Goal: Task Accomplishment & Management: Complete application form

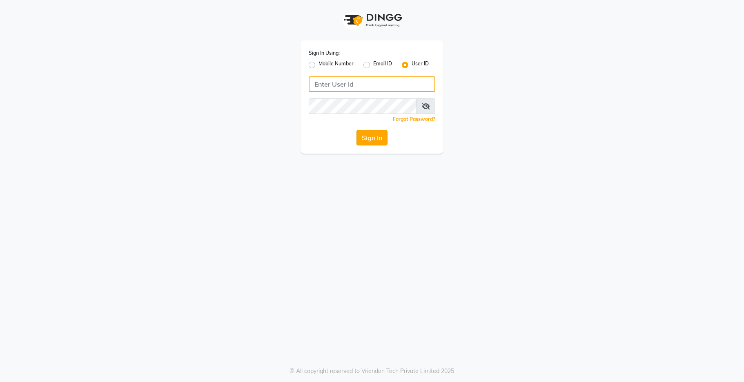
type input "kama"
click at [370, 133] on button "Sign In" at bounding box center [371, 138] width 31 height 16
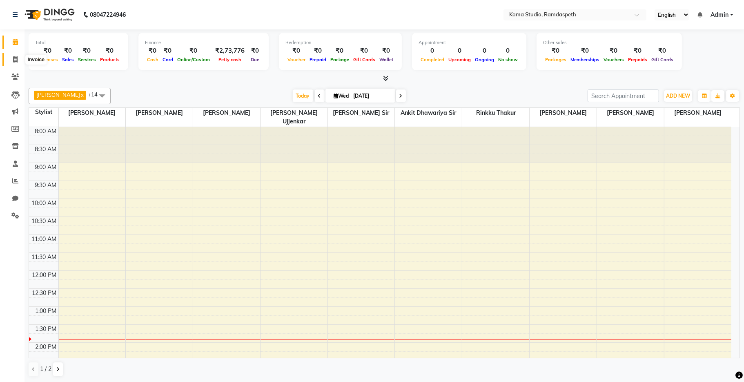
click at [16, 58] on icon at bounding box center [15, 59] width 4 height 6
select select "7582"
select select "service"
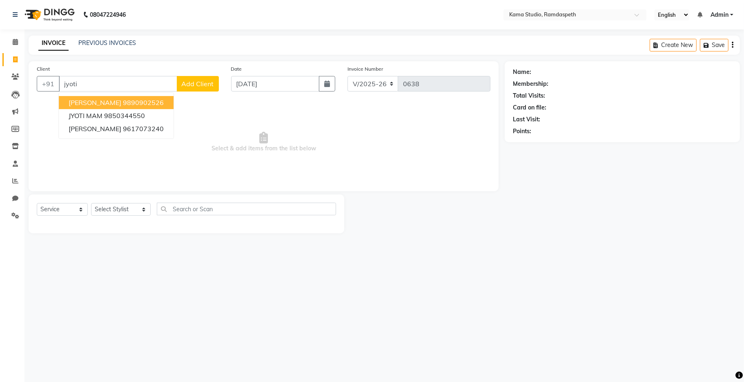
click at [65, 101] on button "[PERSON_NAME][DEMOGRAPHIC_DATA] 9890902526" at bounding box center [116, 102] width 115 height 13
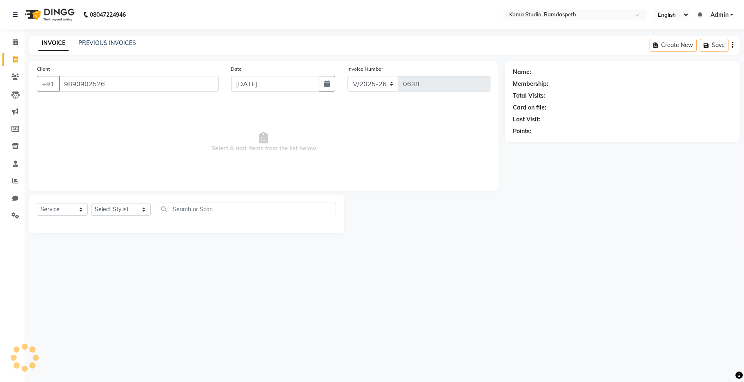
type input "9890902526"
select select "1: Object"
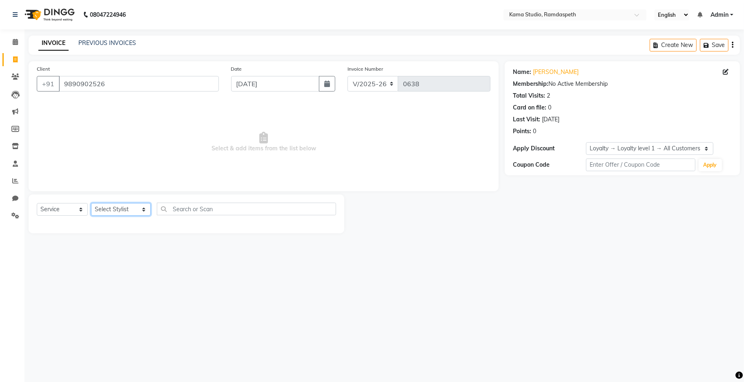
click at [116, 212] on select "Select Stylist [PERSON_NAME] [PERSON_NAME] Ankit Dhawariya [PERSON_NAME] Sir [P…" at bounding box center [121, 209] width 60 height 13
select select "67159"
click at [91, 203] on select "Select Stylist [PERSON_NAME] [PERSON_NAME] Ankit Dhawariya [PERSON_NAME] Sir [P…" at bounding box center [121, 209] width 60 height 13
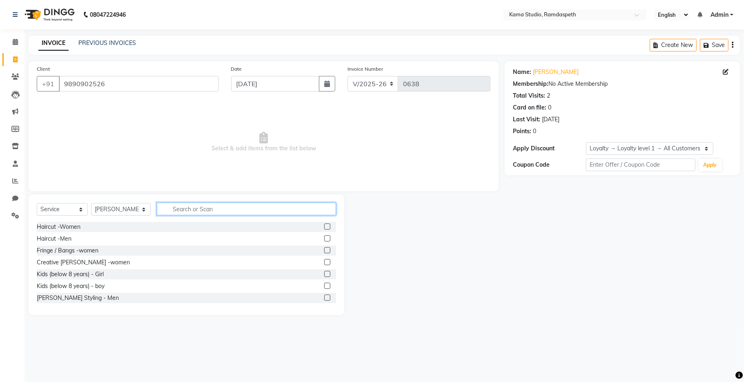
click at [201, 206] on input "text" at bounding box center [246, 208] width 179 height 13
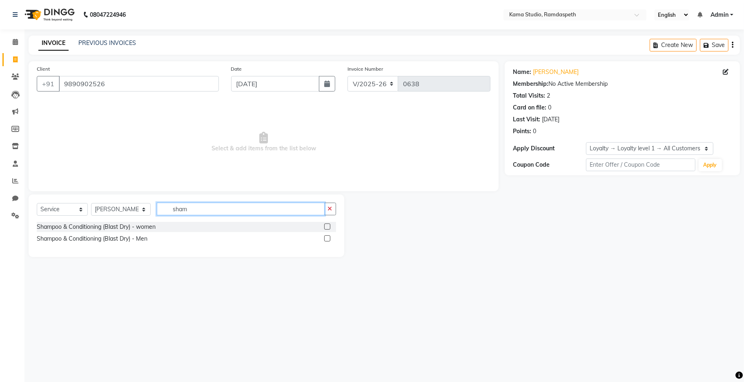
type input "sham"
click at [329, 228] on label at bounding box center [327, 226] width 6 height 6
click at [329, 228] on input "checkbox" at bounding box center [326, 226] width 5 height 5
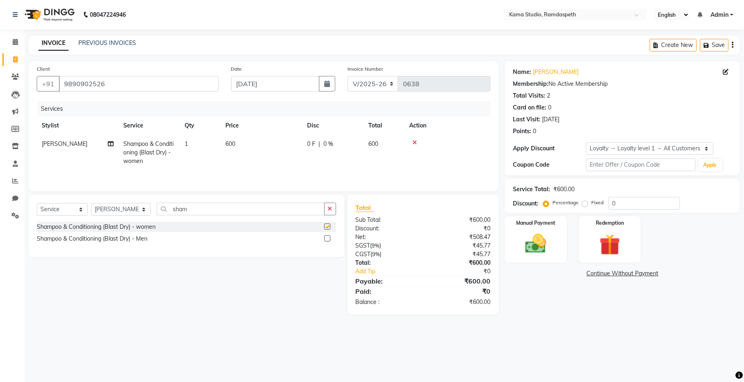
checkbox input "false"
click at [259, 149] on td "600" at bounding box center [261, 153] width 82 height 36
select select "67159"
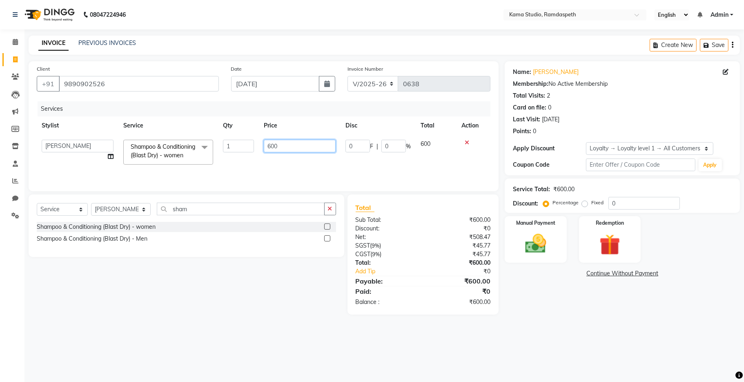
drag, startPoint x: 288, startPoint y: 148, endPoint x: 244, endPoint y: 144, distance: 44.2
click at [254, 148] on tr "[PERSON_NAME] [PERSON_NAME] Ankit Dhawariya [PERSON_NAME] Devendra Dhawariya Si…" at bounding box center [264, 152] width 454 height 35
type input "400"
drag, startPoint x: 255, startPoint y: 165, endPoint x: 245, endPoint y: 155, distance: 14.1
click at [256, 165] on tr "[PERSON_NAME] [PERSON_NAME] Ankit Dhawariya [PERSON_NAME] Devendra Dhawariya Si…" at bounding box center [264, 152] width 454 height 35
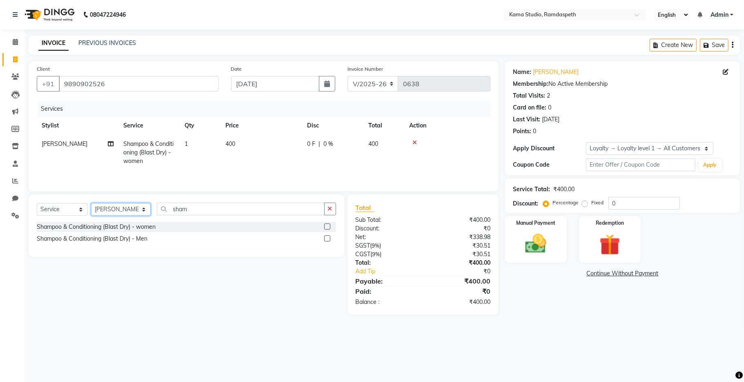
click at [115, 207] on select "Select Stylist [PERSON_NAME] [PERSON_NAME] Ankit Dhawariya [PERSON_NAME] Sir [P…" at bounding box center [121, 209] width 60 height 13
select select "67941"
click at [91, 205] on select "Select Stylist [PERSON_NAME] [PERSON_NAME] Ankit Dhawariya [PERSON_NAME] Sir [P…" at bounding box center [121, 209] width 60 height 13
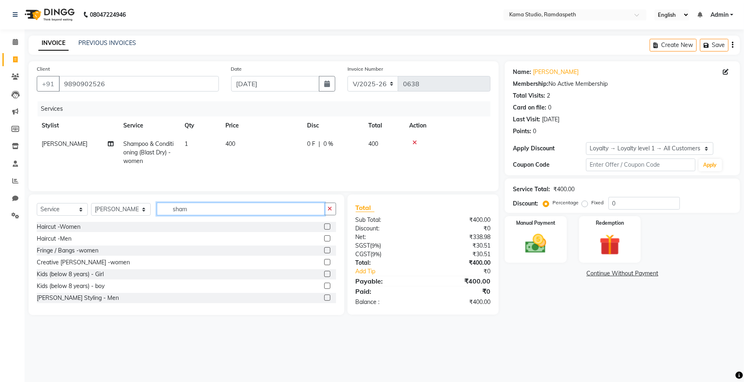
drag, startPoint x: 201, startPoint y: 211, endPoint x: 160, endPoint y: 206, distance: 41.1
click at [160, 206] on input "sham" at bounding box center [241, 208] width 168 height 13
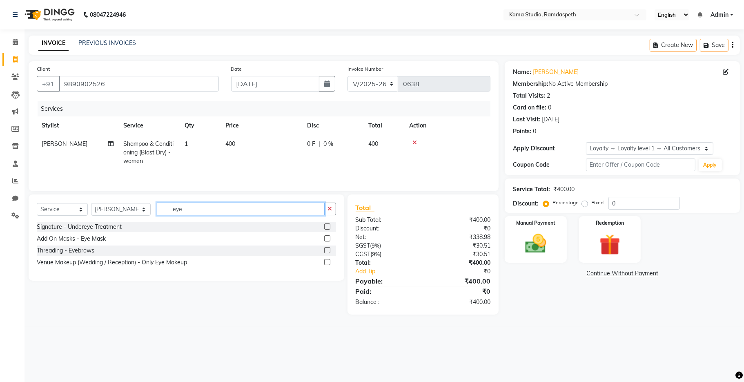
type input "eye"
click at [327, 251] on label at bounding box center [327, 250] width 6 height 6
click at [327, 251] on input "checkbox" at bounding box center [326, 250] width 5 height 5
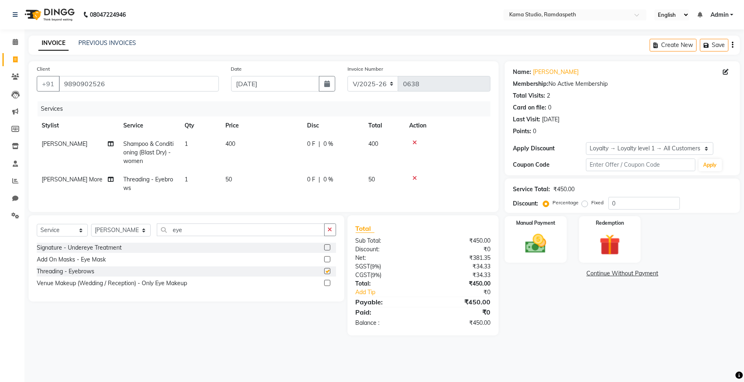
checkbox input "false"
drag, startPoint x: 216, startPoint y: 236, endPoint x: 55, endPoint y: 238, distance: 161.7
click at [55, 238] on div "Select Service Product Membership Package Voucher Prepaid Gift Card Select Styl…" at bounding box center [186, 232] width 299 height 19
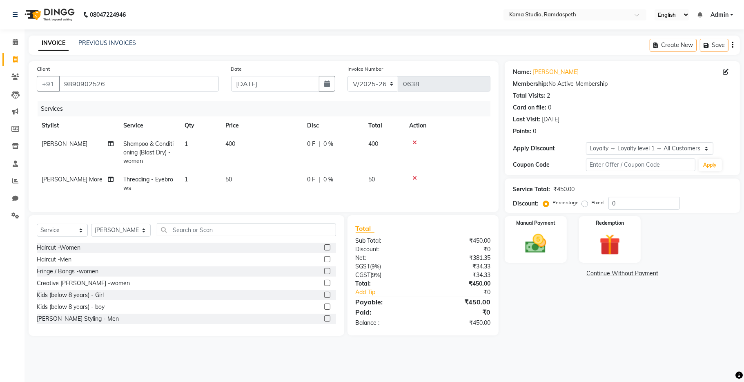
click at [246, 178] on td "50" at bounding box center [261, 183] width 82 height 27
select select "67941"
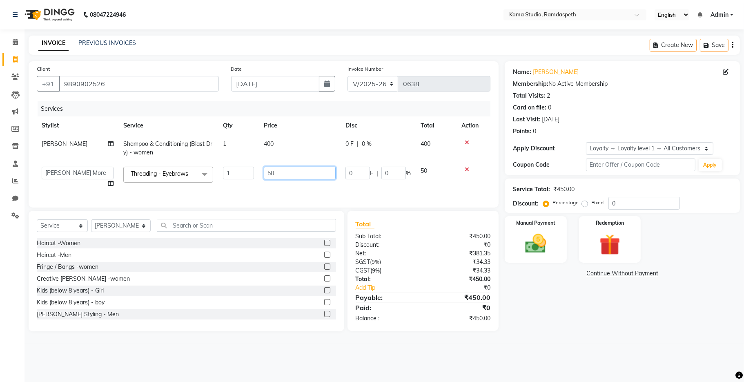
drag, startPoint x: 292, startPoint y: 175, endPoint x: 239, endPoint y: 167, distance: 53.3
click at [250, 169] on tr "[PERSON_NAME] [PERSON_NAME] Ankit Dhawariya [PERSON_NAME] Devendra Dhawariya Si…" at bounding box center [264, 177] width 454 height 31
type input "100"
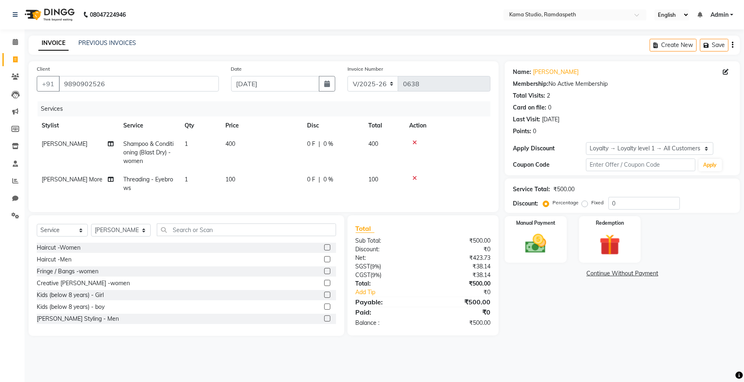
click at [228, 226] on div "Select Service Product Membership Package Voucher Prepaid Gift Card Select Styl…" at bounding box center [187, 275] width 316 height 120
click at [230, 230] on div "Select Service Product Membership Package Voucher Prepaid Gift Card Select Styl…" at bounding box center [187, 275] width 316 height 120
click at [231, 234] on input "text" at bounding box center [246, 229] width 179 height 13
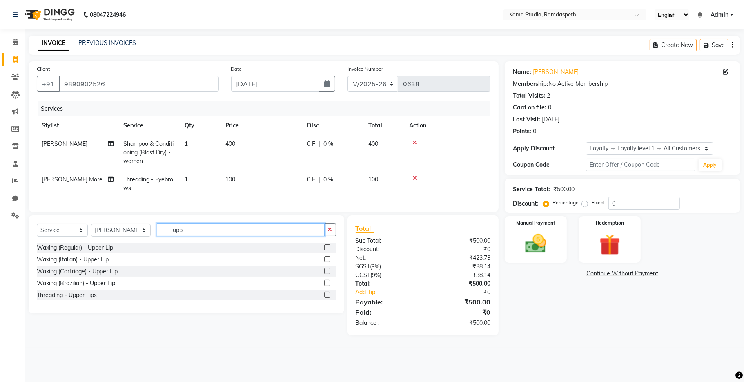
type input "upp"
click at [326, 298] on label at bounding box center [327, 294] width 6 height 6
click at [326, 298] on input "checkbox" at bounding box center [326, 294] width 5 height 5
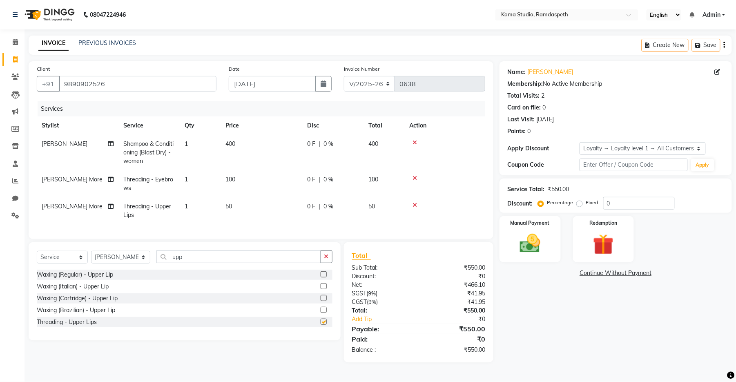
checkbox input "false"
drag, startPoint x: 214, startPoint y: 265, endPoint x: 128, endPoint y: 256, distance: 86.6
click at [156, 260] on input "upp" at bounding box center [238, 256] width 165 height 13
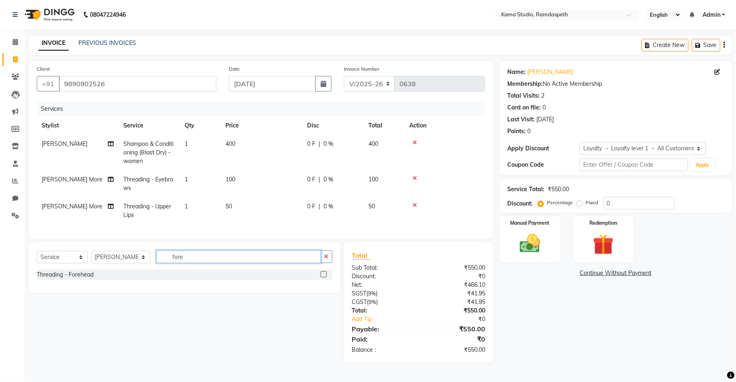
type input "fore"
click at [322, 277] on label at bounding box center [323, 274] width 6 height 6
click at [322, 277] on input "checkbox" at bounding box center [322, 274] width 5 height 5
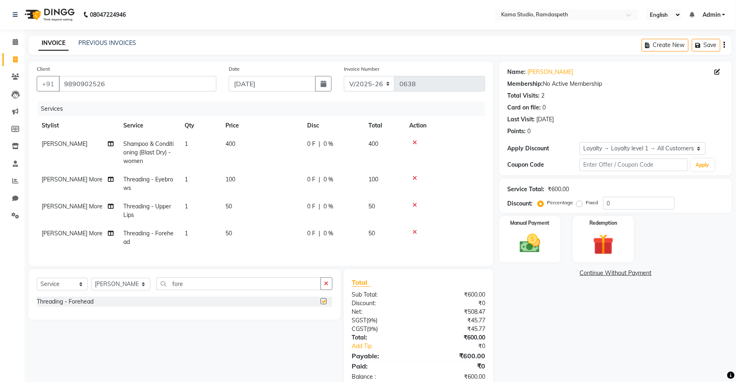
checkbox input "false"
click at [301, 251] on td "50" at bounding box center [261, 237] width 82 height 27
select select "67941"
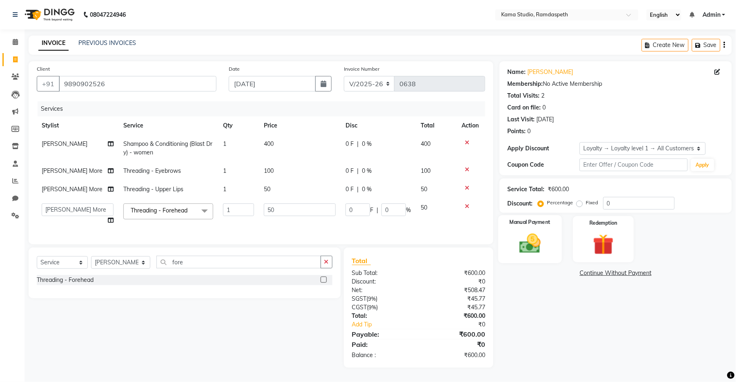
click at [523, 240] on img at bounding box center [529, 243] width 35 height 25
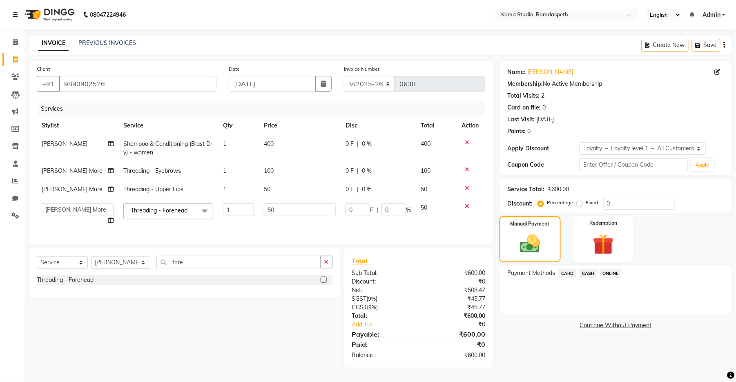
click at [586, 200] on label "Fixed" at bounding box center [592, 202] width 12 height 7
click at [582, 200] on input "Fixed" at bounding box center [581, 203] width 6 height 6
radio input "true"
click at [587, 275] on span "CASH" at bounding box center [588, 273] width 18 height 9
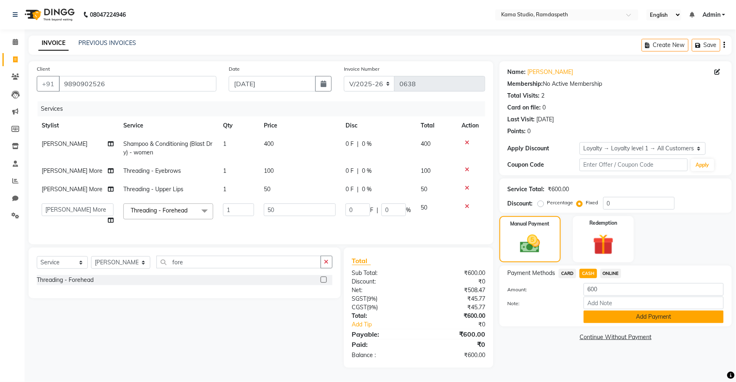
click at [601, 321] on button "Add Payment" at bounding box center [653, 316] width 140 height 13
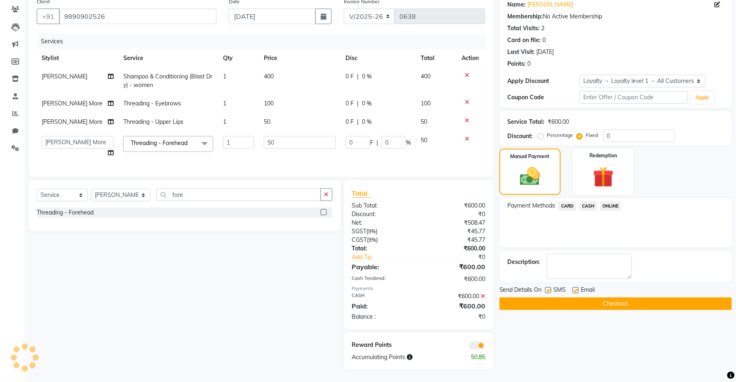
scroll to position [75, 0]
drag, startPoint x: 548, startPoint y: 284, endPoint x: 574, endPoint y: 282, distance: 25.4
click at [548, 287] on label at bounding box center [548, 290] width 6 height 6
click at [548, 288] on input "checkbox" at bounding box center [547, 290] width 5 height 5
checkbox input "false"
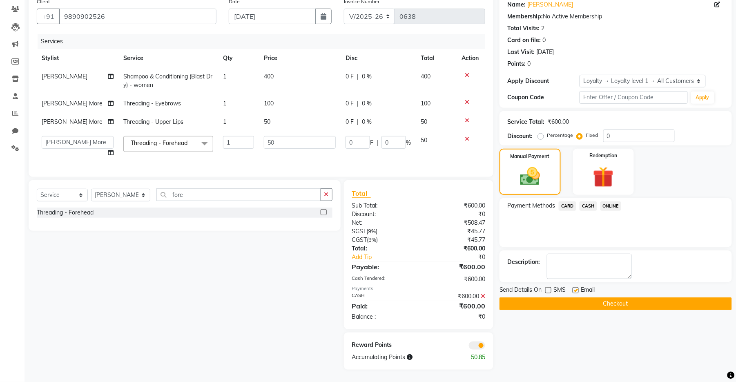
click at [574, 287] on label at bounding box center [575, 290] width 6 height 6
click at [574, 288] on input "checkbox" at bounding box center [574, 290] width 5 height 5
checkbox input "false"
click at [571, 297] on button "Checkout" at bounding box center [615, 303] width 232 height 13
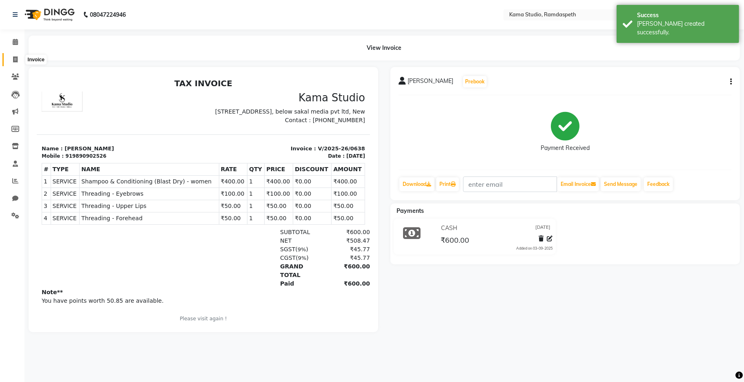
click at [8, 58] on span at bounding box center [15, 59] width 14 height 9
select select "7582"
select select "service"
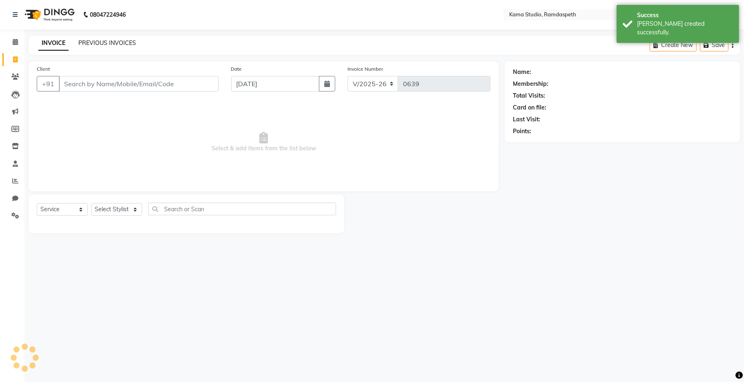
click at [126, 42] on link "PREVIOUS INVOICES" at bounding box center [107, 42] width 58 height 7
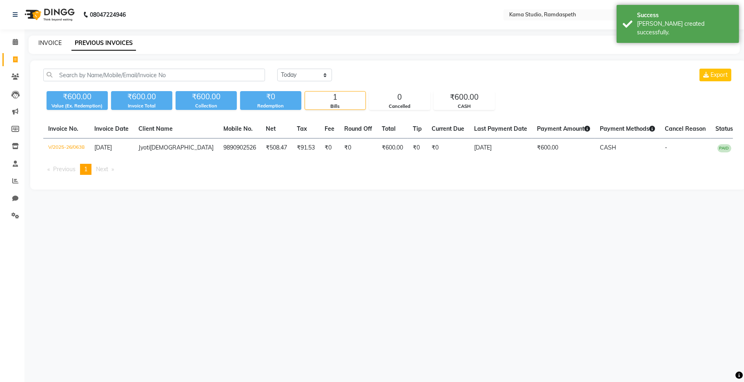
click at [59, 44] on link "INVOICE" at bounding box center [49, 42] width 23 height 7
select select "service"
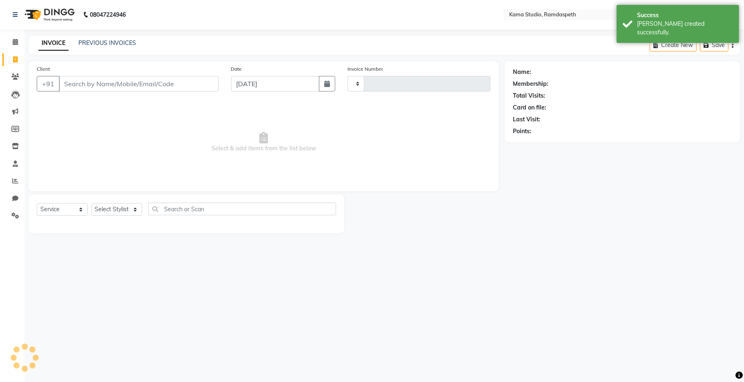
type input "0639"
select select "7582"
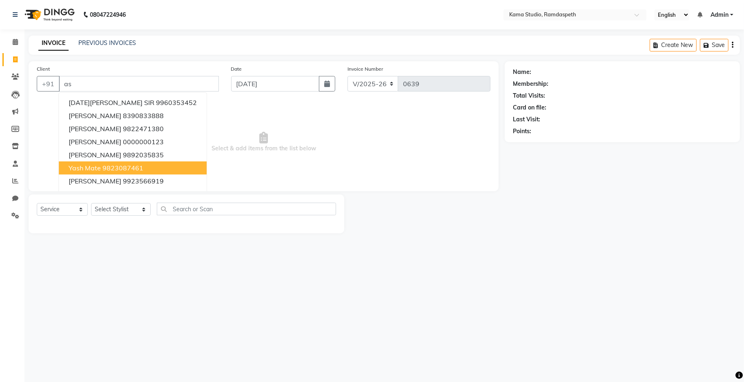
type input "a"
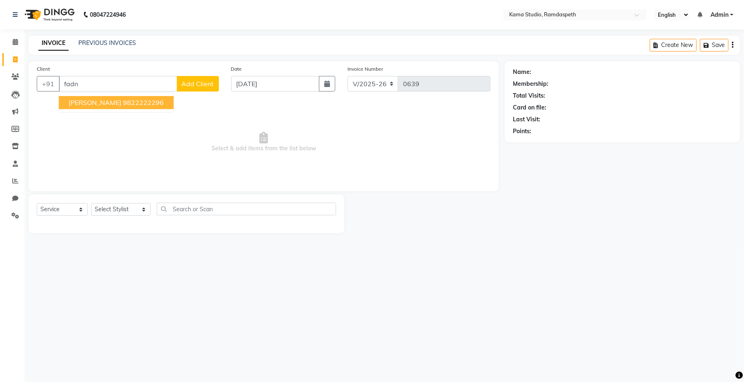
click at [90, 107] on button "[PERSON_NAME] 9822222296" at bounding box center [116, 102] width 115 height 13
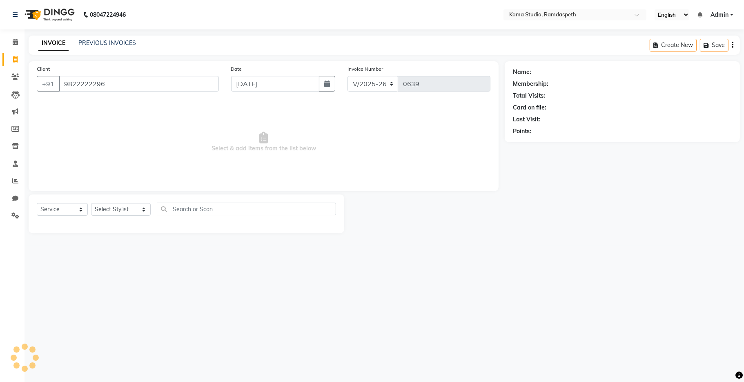
type input "9822222296"
select select "1: Object"
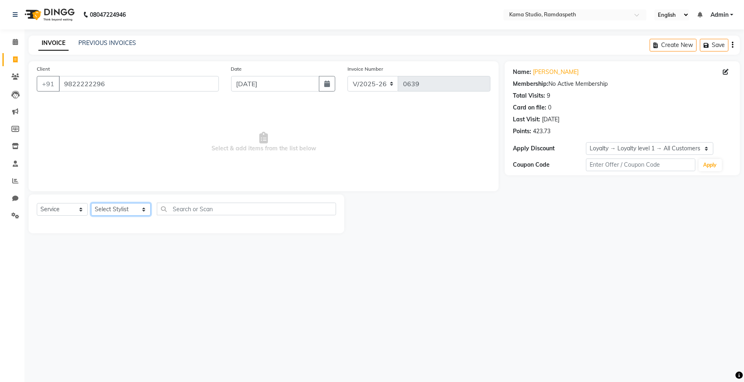
click at [110, 215] on select "Select Stylist [PERSON_NAME] [PERSON_NAME] Ankit Dhawariya [PERSON_NAME] Sir [P…" at bounding box center [121, 209] width 60 height 13
select select "67159"
click at [91, 203] on select "Select Stylist [PERSON_NAME] [PERSON_NAME] Ankit Dhawariya [PERSON_NAME] Sir [P…" at bounding box center [121, 209] width 60 height 13
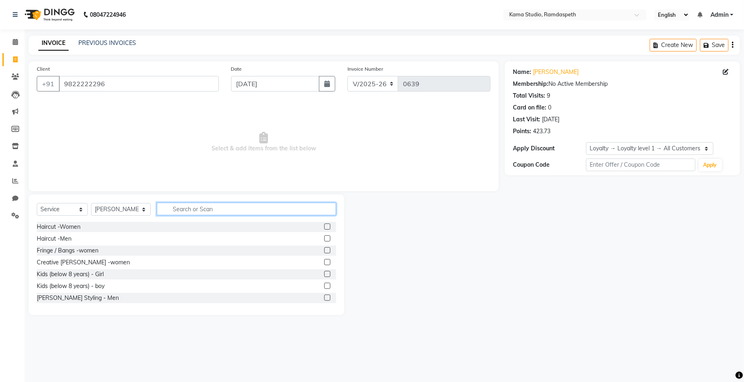
click at [173, 212] on input "text" at bounding box center [246, 208] width 179 height 13
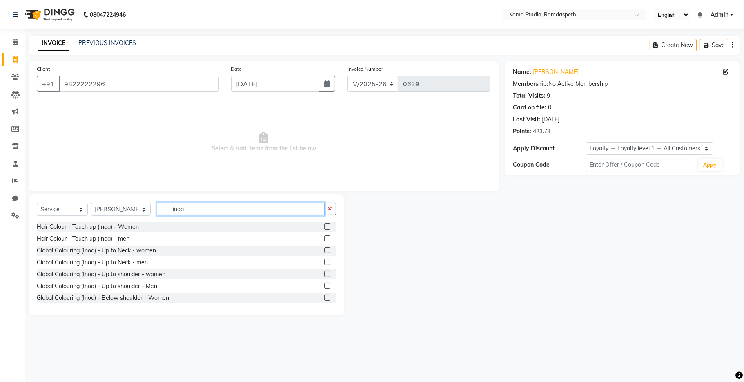
type input "inoa"
drag, startPoint x: 318, startPoint y: 237, endPoint x: 268, endPoint y: 227, distance: 50.8
click at [312, 237] on div "Hair Colour - Touch up (Inoa) - men" at bounding box center [186, 239] width 299 height 10
click at [324, 240] on label at bounding box center [327, 238] width 6 height 6
click at [324, 240] on input "checkbox" at bounding box center [326, 238] width 5 height 5
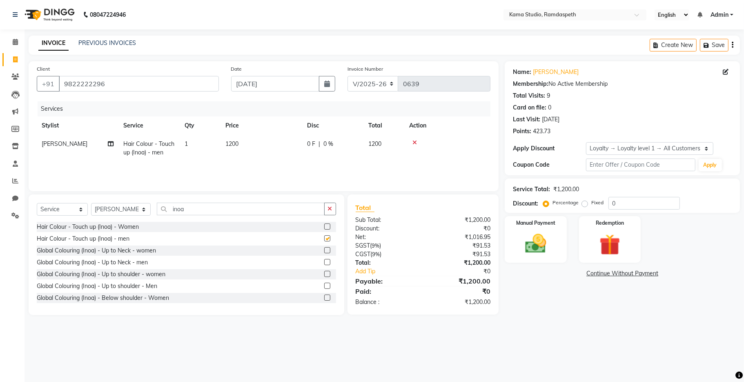
checkbox input "false"
drag, startPoint x: 199, startPoint y: 213, endPoint x: 131, endPoint y: 207, distance: 68.4
click at [131, 207] on div "Select Service Product Membership Package Voucher Prepaid Gift Card Select Styl…" at bounding box center [186, 211] width 299 height 19
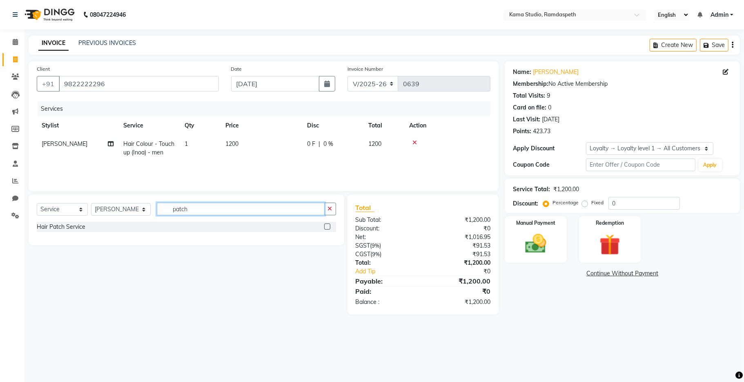
type input "patch"
click at [323, 227] on div "Hair Patch Service" at bounding box center [186, 227] width 299 height 10
click at [325, 227] on label at bounding box center [327, 226] width 6 height 6
click at [325, 227] on input "checkbox" at bounding box center [326, 226] width 5 height 5
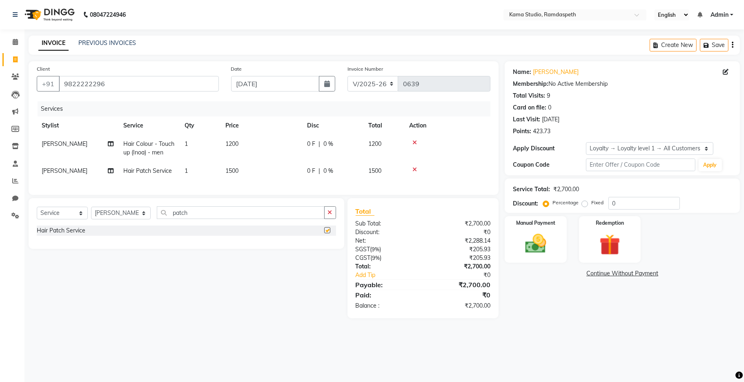
checkbox input "false"
drag, startPoint x: 175, startPoint y: 217, endPoint x: 154, endPoint y: 217, distance: 21.2
click at [157, 217] on input "patch" at bounding box center [241, 212] width 168 height 13
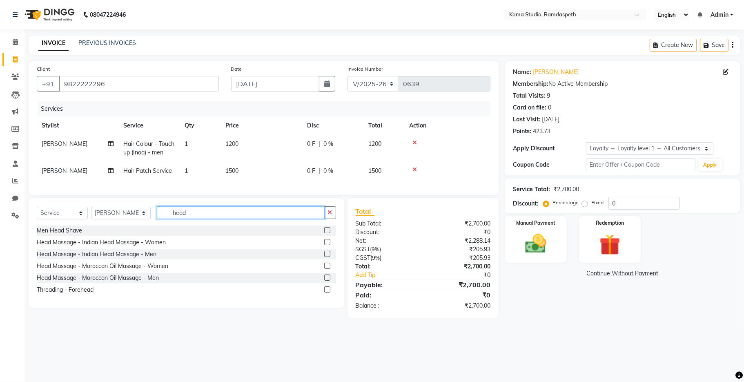
type input "head"
click at [327, 257] on label at bounding box center [327, 254] width 6 height 6
click at [327, 257] on input "checkbox" at bounding box center [326, 253] width 5 height 5
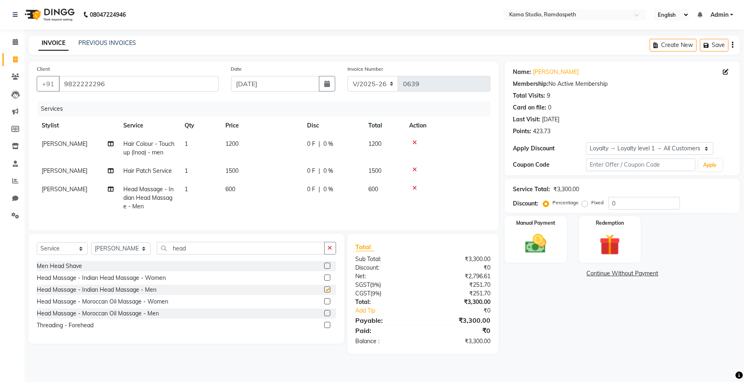
checkbox input "false"
click at [251, 190] on td "600" at bounding box center [261, 198] width 82 height 36
select select "67159"
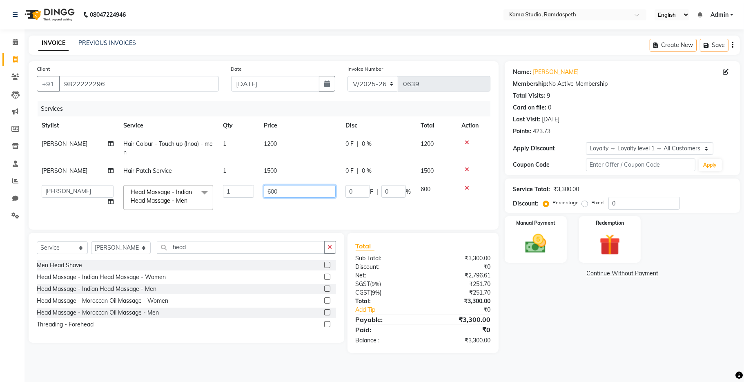
drag, startPoint x: 276, startPoint y: 190, endPoint x: 246, endPoint y: 186, distance: 30.5
click at [256, 191] on tr "[PERSON_NAME] [PERSON_NAME] Ankit Dhawariya [PERSON_NAME] Devendra Dhawariya Si…" at bounding box center [264, 197] width 454 height 35
type input "500"
click at [240, 206] on tr "[PERSON_NAME] [PERSON_NAME] Ankit Dhawariya [PERSON_NAME] Devendra Dhawariya Si…" at bounding box center [264, 197] width 454 height 35
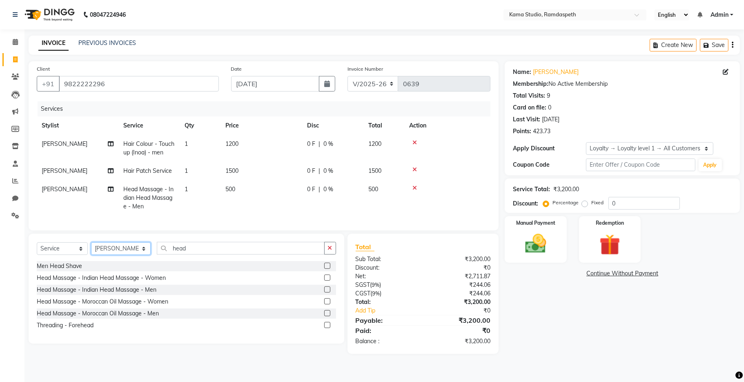
click at [112, 255] on select "Select Stylist [PERSON_NAME] [PERSON_NAME] Ankit Dhawariya [PERSON_NAME] Sir [P…" at bounding box center [121, 248] width 60 height 13
select select "67941"
click at [91, 250] on select "Select Stylist [PERSON_NAME] [PERSON_NAME] Ankit Dhawariya [PERSON_NAME] Sir [P…" at bounding box center [121, 248] width 60 height 13
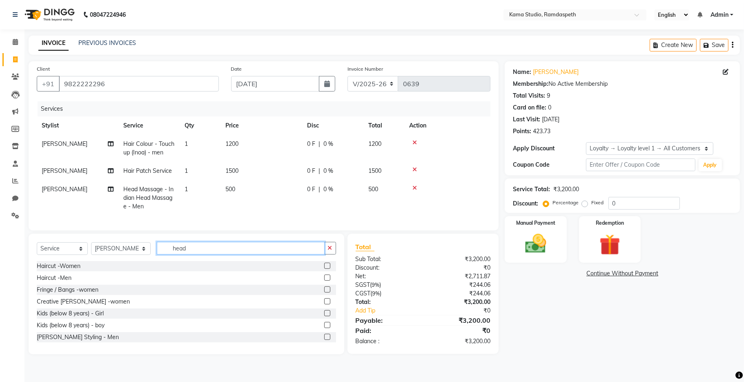
drag, startPoint x: 193, startPoint y: 254, endPoint x: 134, endPoint y: 250, distance: 58.9
click at [138, 253] on div "Select Service Product Membership Package Voucher Prepaid Gift Card Select Styl…" at bounding box center [186, 251] width 299 height 19
type input "pedi"
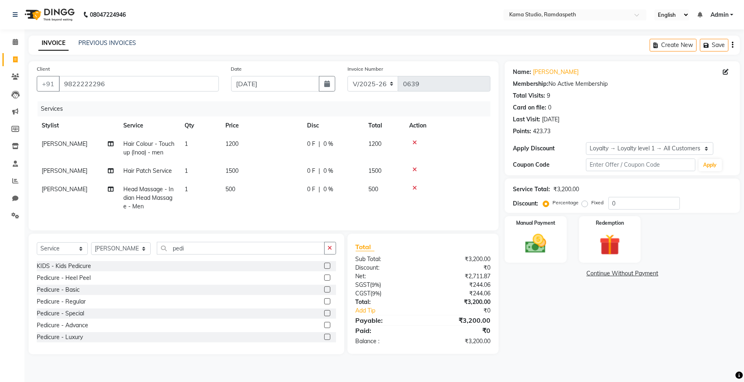
click at [324, 340] on label at bounding box center [327, 337] width 6 height 6
click at [324, 340] on input "checkbox" at bounding box center [326, 336] width 5 height 5
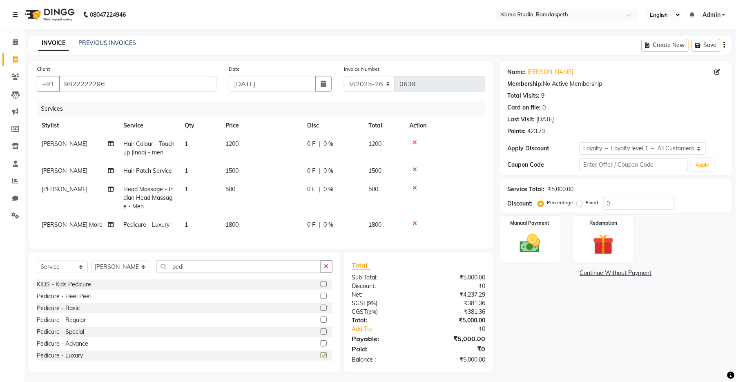
checkbox input "false"
click at [423, 219] on td at bounding box center [444, 225] width 81 height 18
click at [530, 246] on img at bounding box center [529, 243] width 35 height 25
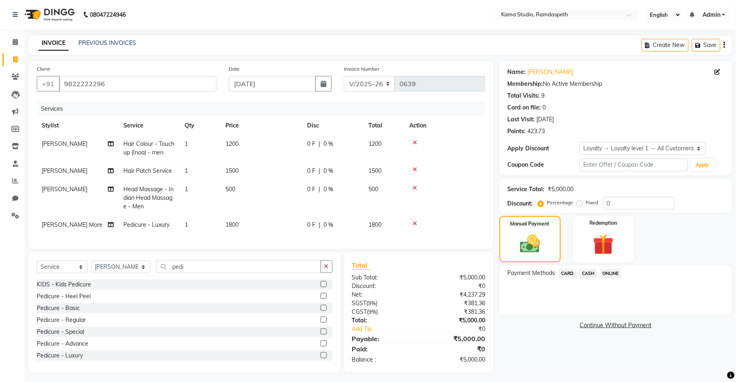
click at [587, 272] on span "CASH" at bounding box center [588, 273] width 18 height 9
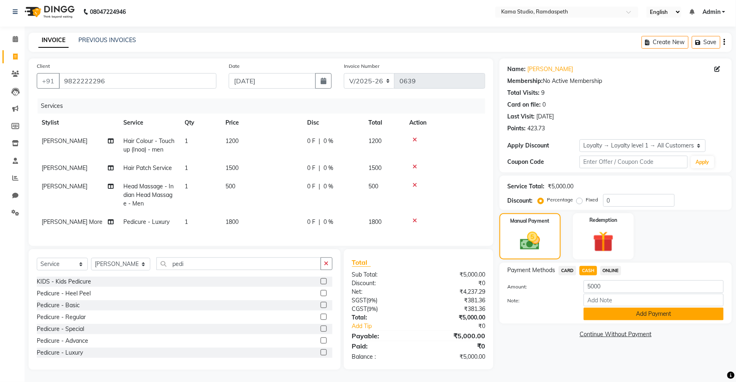
click at [614, 311] on button "Add Payment" at bounding box center [653, 313] width 140 height 13
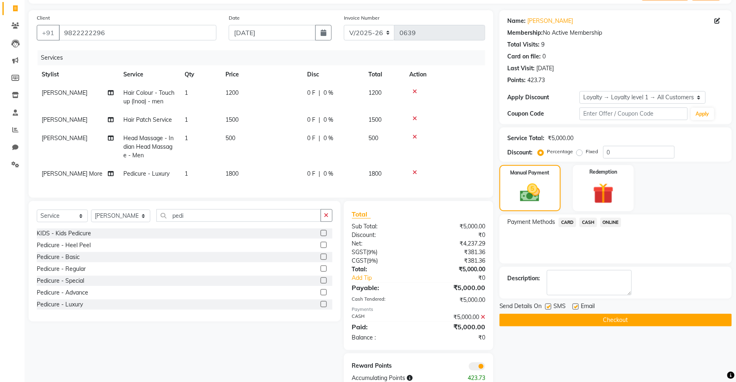
scroll to position [80, 0]
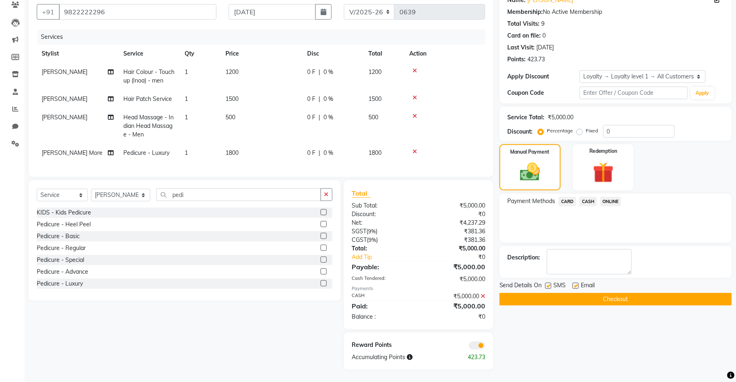
click at [548, 283] on label at bounding box center [548, 286] width 6 height 6
click at [548, 283] on input "checkbox" at bounding box center [547, 285] width 5 height 5
checkbox input "false"
click at [577, 283] on label at bounding box center [575, 286] width 6 height 6
click at [577, 283] on input "checkbox" at bounding box center [574, 285] width 5 height 5
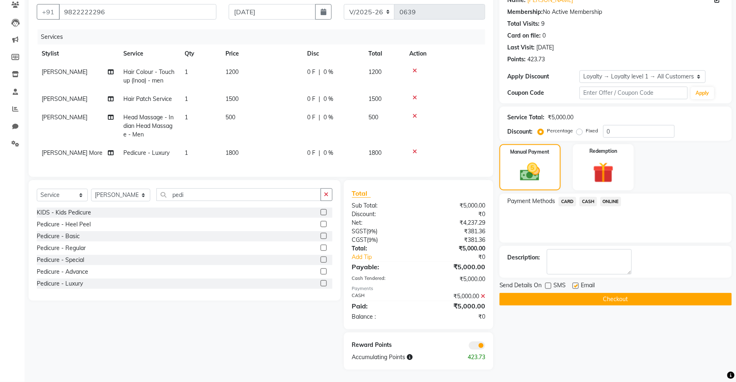
checkbox input "false"
click at [582, 293] on button "Checkout" at bounding box center [615, 299] width 232 height 13
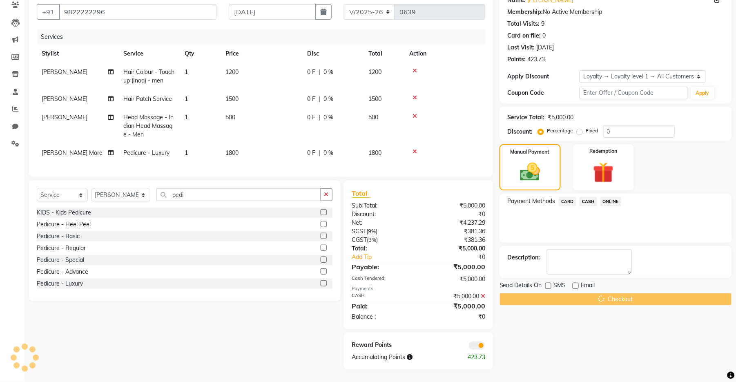
scroll to position [22, 0]
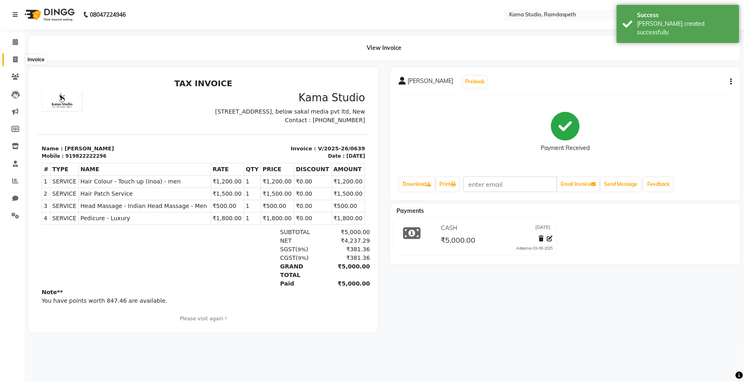
click at [13, 55] on span at bounding box center [15, 59] width 14 height 9
select select "service"
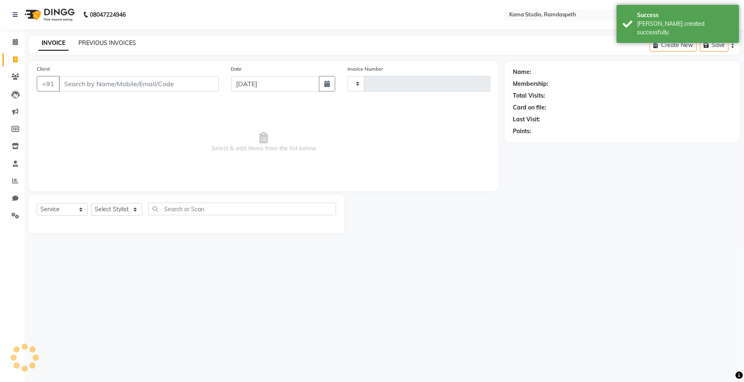
click at [99, 42] on link "PREVIOUS INVOICES" at bounding box center [107, 42] width 58 height 7
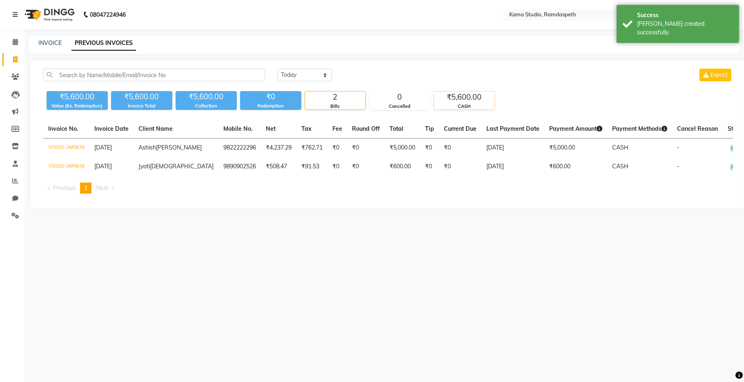
click at [472, 97] on div "₹5,600.00" at bounding box center [464, 96] width 60 height 11
click at [392, 97] on div "0" at bounding box center [399, 96] width 60 height 11
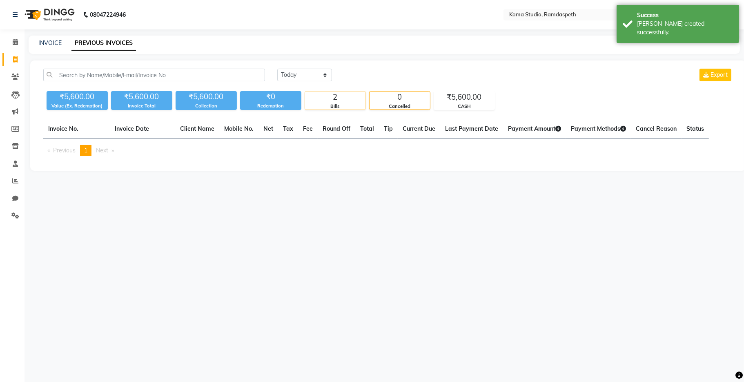
click at [344, 106] on div "Bills" at bounding box center [335, 106] width 60 height 7
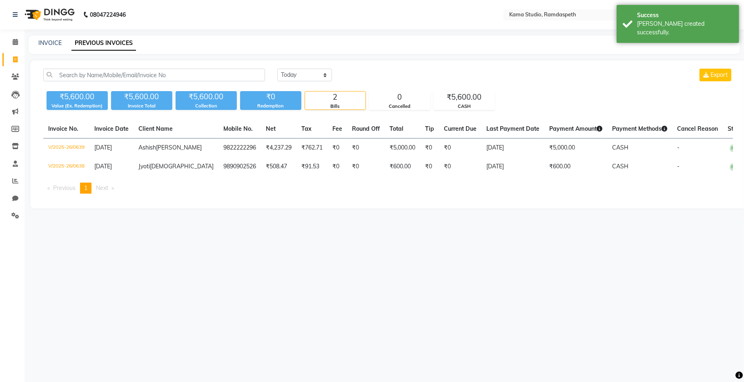
click at [62, 49] on div "INVOICE PREVIOUS INVOICES" at bounding box center [384, 45] width 711 height 18
click at [55, 45] on link "INVOICE" at bounding box center [49, 42] width 23 height 7
select select "7582"
select select "service"
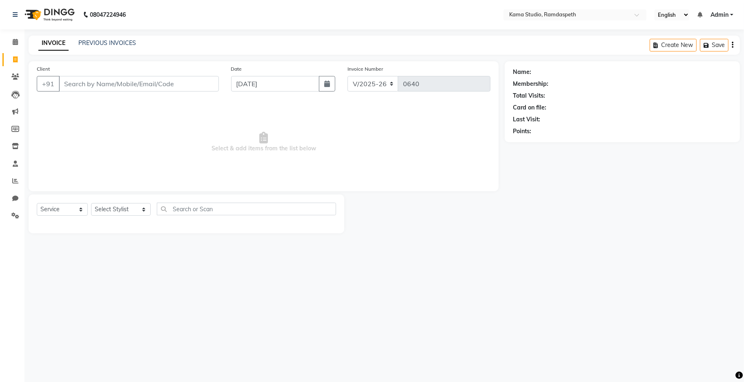
drag, startPoint x: 55, startPoint y: 45, endPoint x: 53, endPoint y: 64, distance: 19.3
click at [51, 47] on link "INVOICE" at bounding box center [53, 43] width 30 height 15
click at [145, 87] on input "Client" at bounding box center [139, 84] width 160 height 16
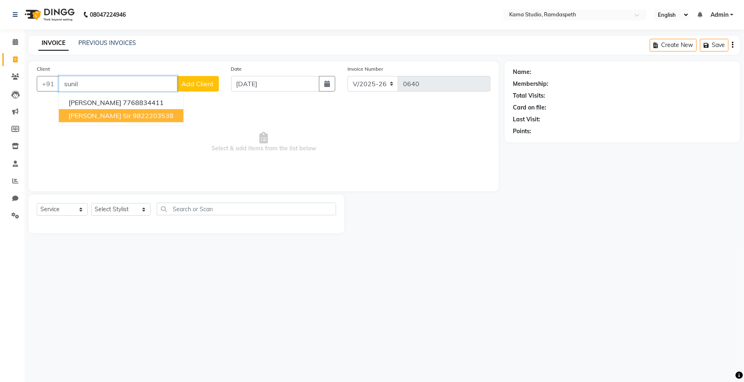
click at [127, 121] on button "[PERSON_NAME] Sir 9822203538" at bounding box center [121, 115] width 125 height 13
type input "9822203538"
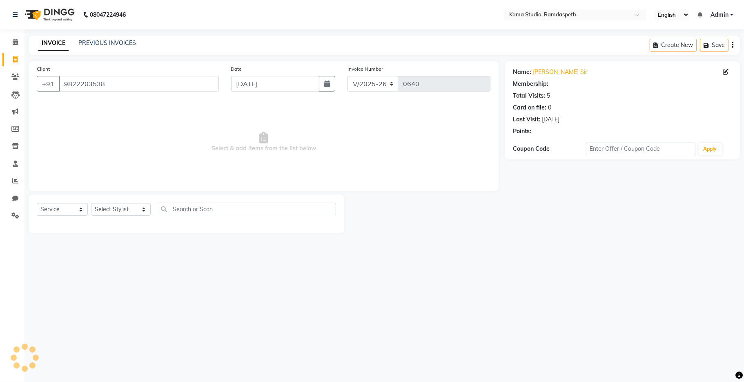
select select "1: Object"
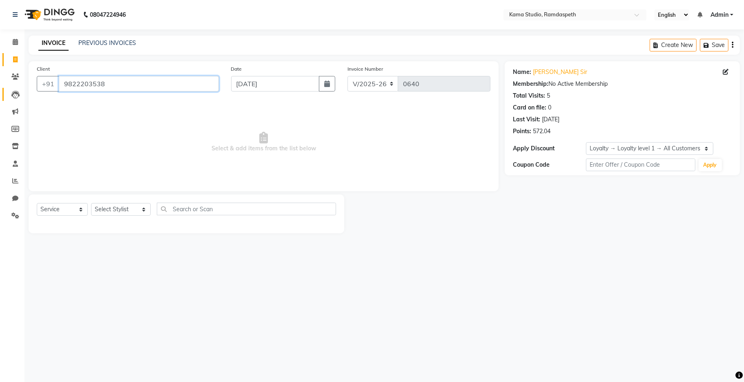
drag, startPoint x: 148, startPoint y: 86, endPoint x: 3, endPoint y: 88, distance: 144.9
click at [3, 88] on app-home "08047224946 Select Location × Kama Studio, Ramdaspeth English ENGLISH Español ا…" at bounding box center [372, 122] width 744 height 245
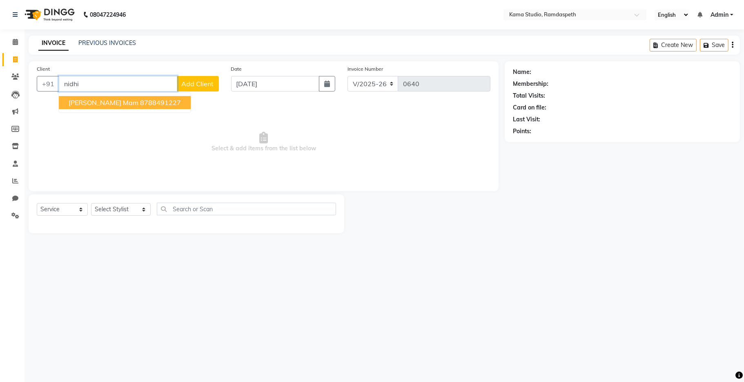
type input "nidhi"
click at [203, 85] on span "Add Client" at bounding box center [198, 84] width 32 height 8
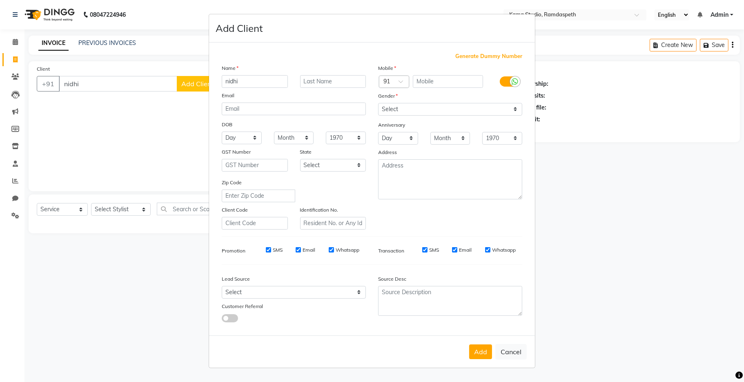
drag, startPoint x: 247, startPoint y: 81, endPoint x: 203, endPoint y: 87, distance: 44.0
click at [203, 87] on ngb-modal-window "Add Client Generate Dummy Number Name [PERSON_NAME] Email DOB Day 01 02 03 04 0…" at bounding box center [372, 191] width 744 height 382
type input "Nidhi"
type input "[PERSON_NAME]"
click at [428, 81] on input "text" at bounding box center [448, 81] width 71 height 13
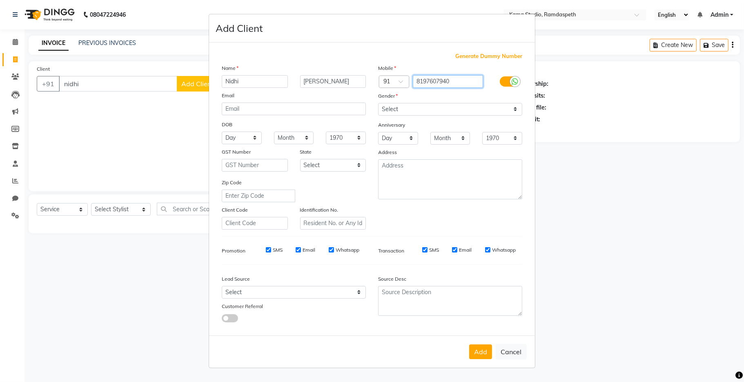
type input "8197607940"
click at [436, 107] on select "Select [DEMOGRAPHIC_DATA] [DEMOGRAPHIC_DATA] Other Prefer Not To Say" at bounding box center [450, 109] width 144 height 13
select select "[DEMOGRAPHIC_DATA]"
click at [378, 103] on select "Select [DEMOGRAPHIC_DATA] [DEMOGRAPHIC_DATA] Other Prefer Not To Say" at bounding box center [450, 109] width 144 height 13
click at [483, 351] on button "Add" at bounding box center [480, 351] width 23 height 15
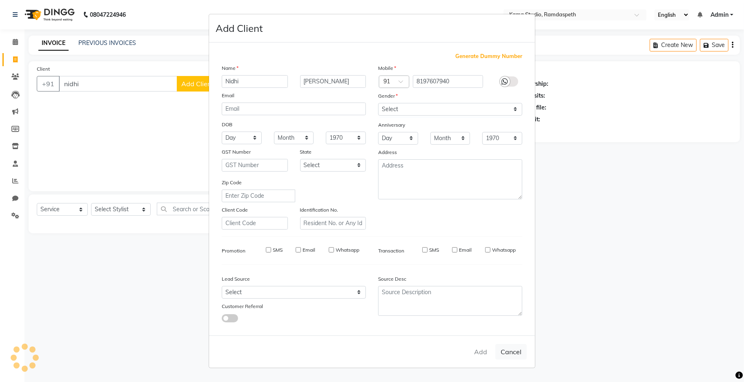
type input "8197607940"
select select
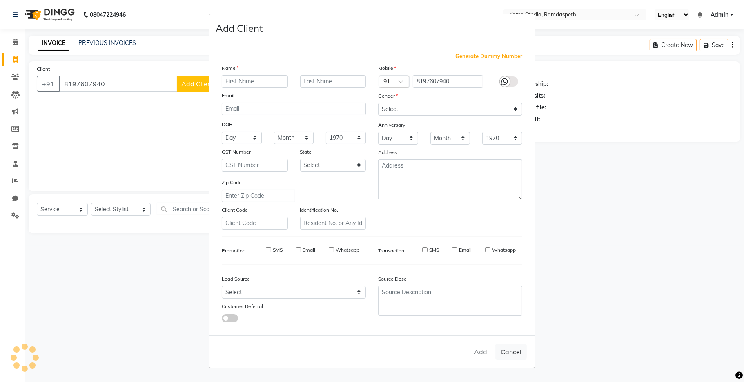
select select
checkbox input "false"
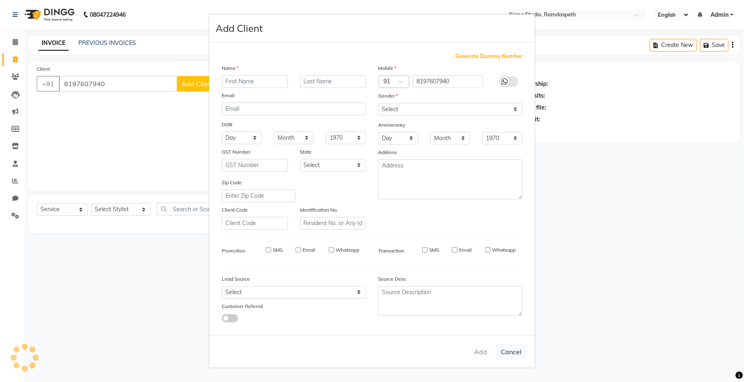
checkbox input "false"
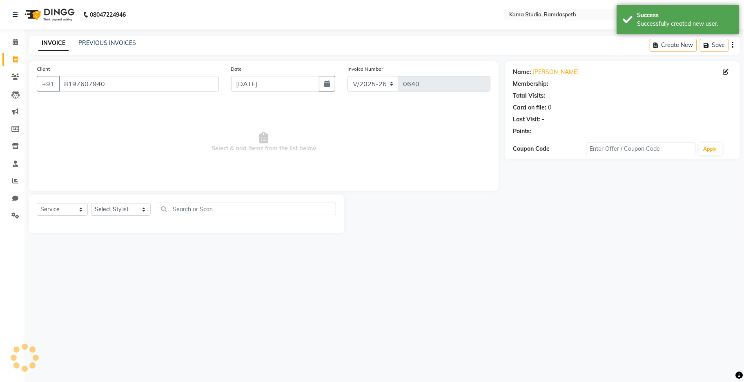
select select "1: Object"
click at [119, 211] on select "Select Stylist [PERSON_NAME] [PERSON_NAME] Ankit Dhawariya [PERSON_NAME] Sir [P…" at bounding box center [121, 209] width 60 height 13
select select "85416"
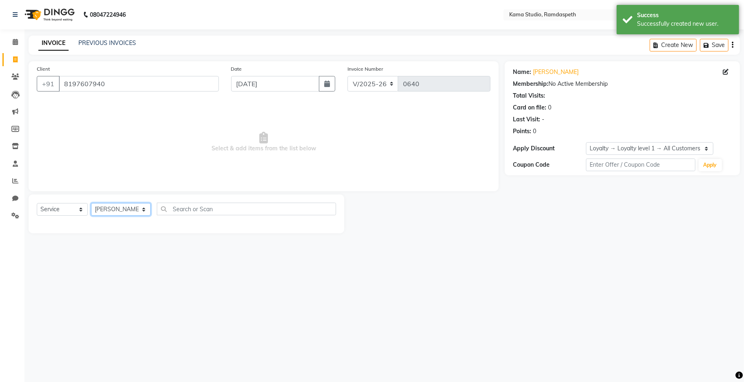
click at [91, 203] on select "Select Stylist [PERSON_NAME] [PERSON_NAME] Ankit Dhawariya [PERSON_NAME] Sir [P…" at bounding box center [121, 209] width 60 height 13
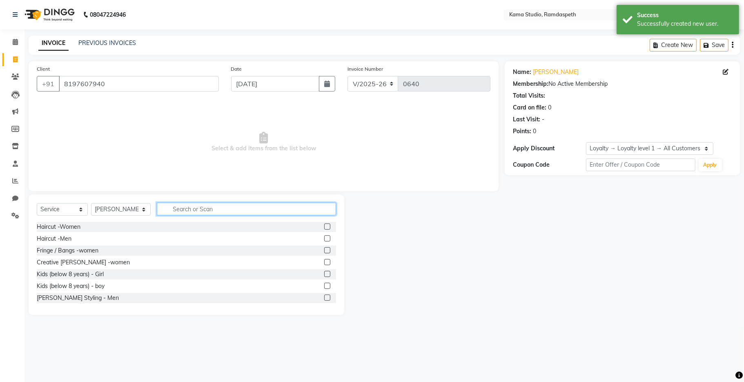
click at [196, 206] on input "text" at bounding box center [246, 208] width 179 height 13
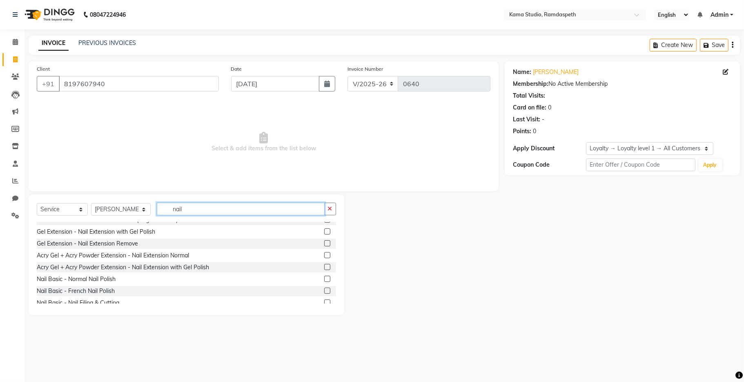
scroll to position [178, 0]
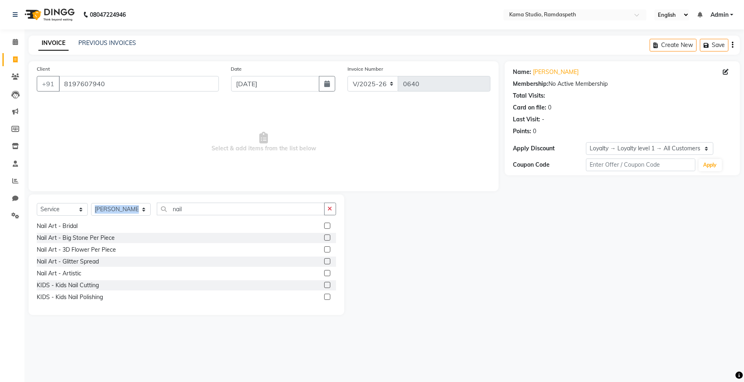
drag, startPoint x: 203, startPoint y: 202, endPoint x: 150, endPoint y: 213, distance: 53.9
click at [136, 203] on div "Select Service Product Membership Package Voucher Prepaid Gift Card Select Styl…" at bounding box center [187, 254] width 316 height 120
drag, startPoint x: 193, startPoint y: 207, endPoint x: 156, endPoint y: 200, distance: 37.5
click at [158, 200] on div "Select Service Product Membership Package Voucher Prepaid Gift Card Select Styl…" at bounding box center [187, 254] width 316 height 120
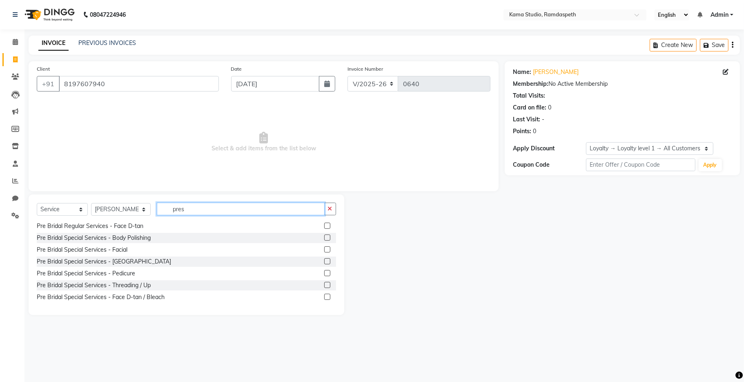
scroll to position [0, 0]
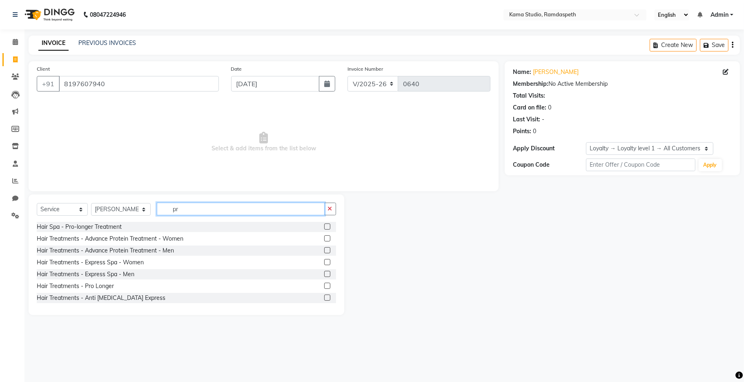
type input "p"
type input "nail"
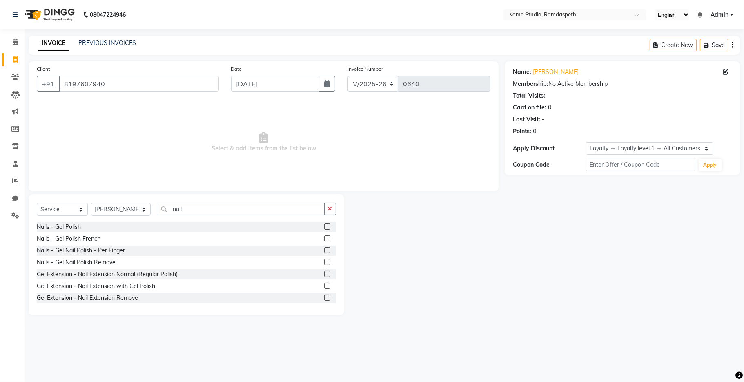
click at [324, 247] on label at bounding box center [327, 250] width 6 height 6
click at [324, 248] on input "checkbox" at bounding box center [326, 250] width 5 height 5
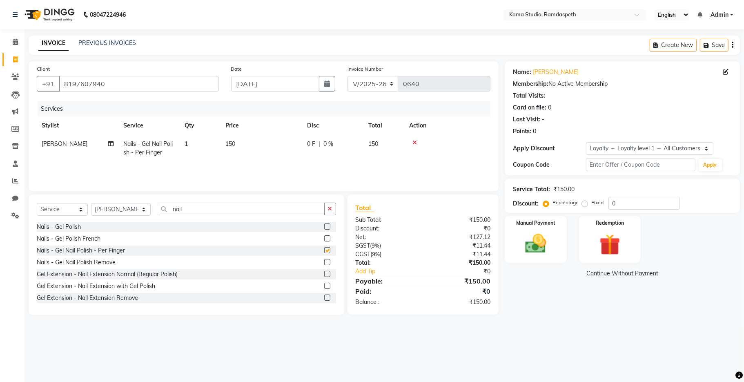
checkbox input "false"
click at [412, 143] on icon at bounding box center [414, 143] width 4 height 6
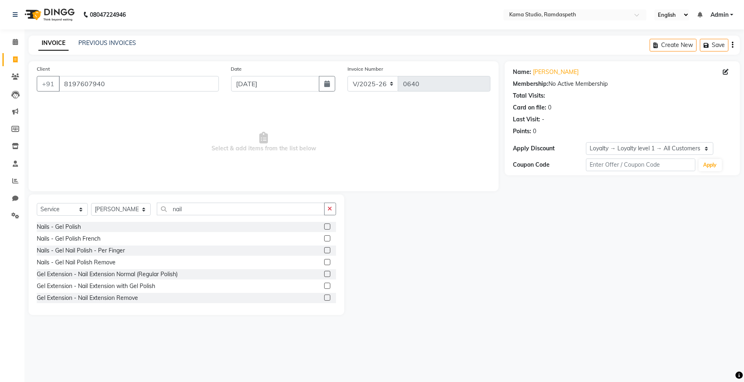
click at [324, 285] on label at bounding box center [327, 286] width 6 height 6
click at [324, 285] on input "checkbox" at bounding box center [326, 285] width 5 height 5
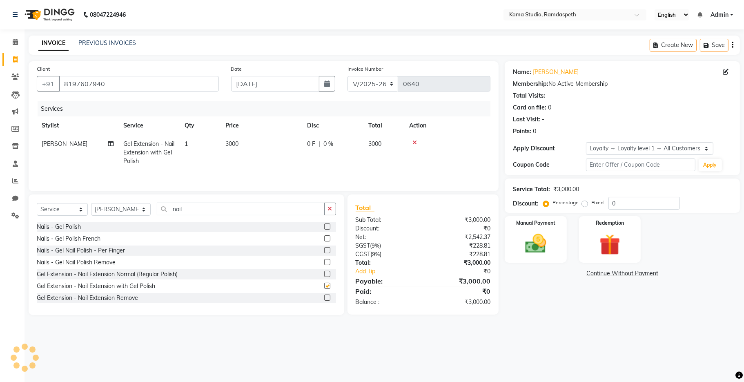
checkbox input "false"
click at [273, 147] on td "3000" at bounding box center [261, 153] width 82 height 36
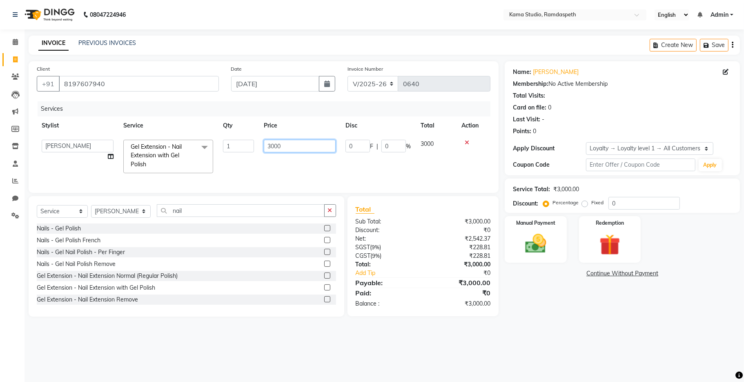
drag, startPoint x: 292, startPoint y: 148, endPoint x: 263, endPoint y: 136, distance: 31.2
click at [264, 144] on input "3000" at bounding box center [300, 146] width 72 height 13
type input "1500"
click at [281, 168] on td "1500" at bounding box center [300, 156] width 82 height 43
click at [561, 240] on div "Manual Payment" at bounding box center [535, 239] width 64 height 48
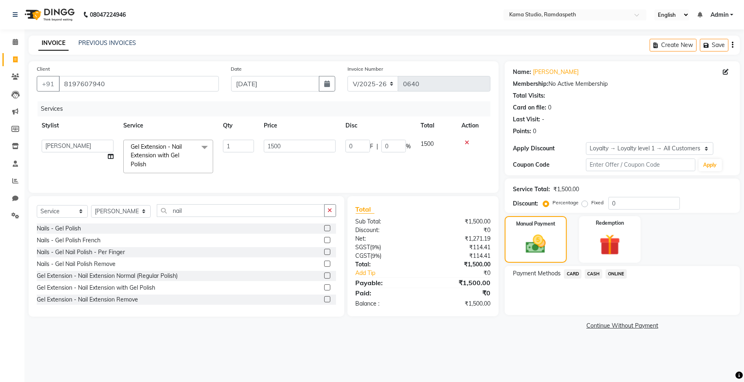
click at [614, 274] on span "ONLINE" at bounding box center [615, 273] width 21 height 9
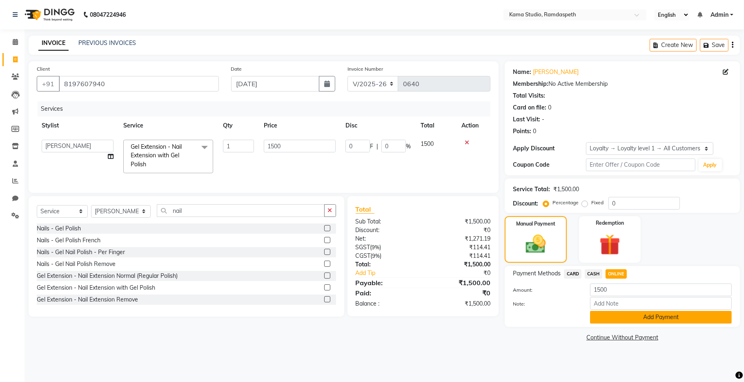
click at [607, 315] on button "Add Payment" at bounding box center [661, 317] width 142 height 13
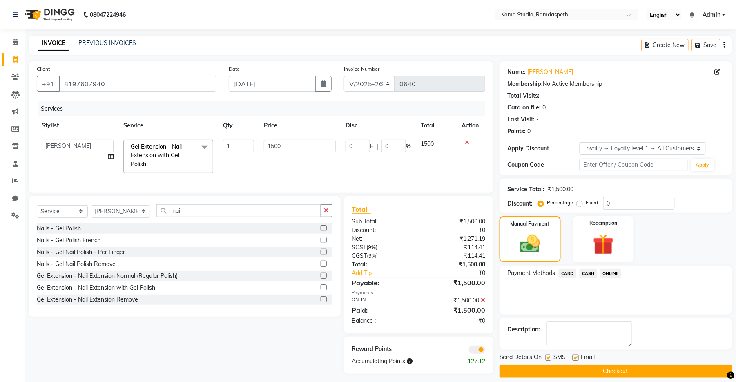
scroll to position [12, 0]
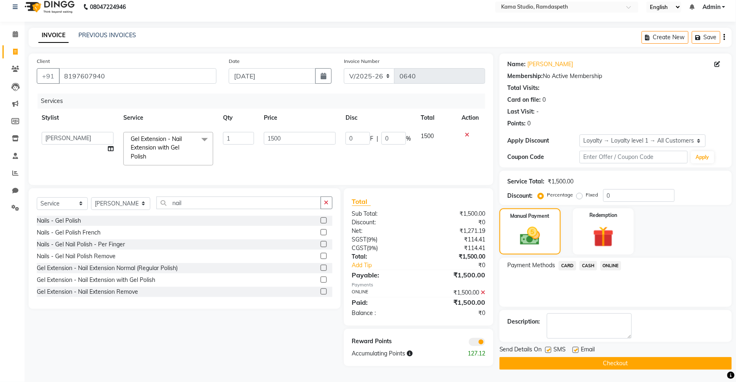
click at [549, 347] on label at bounding box center [548, 350] width 6 height 6
click at [549, 347] on input "checkbox" at bounding box center [547, 349] width 5 height 5
checkbox input "false"
click at [577, 347] on label at bounding box center [575, 350] width 6 height 6
click at [577, 347] on input "checkbox" at bounding box center [574, 349] width 5 height 5
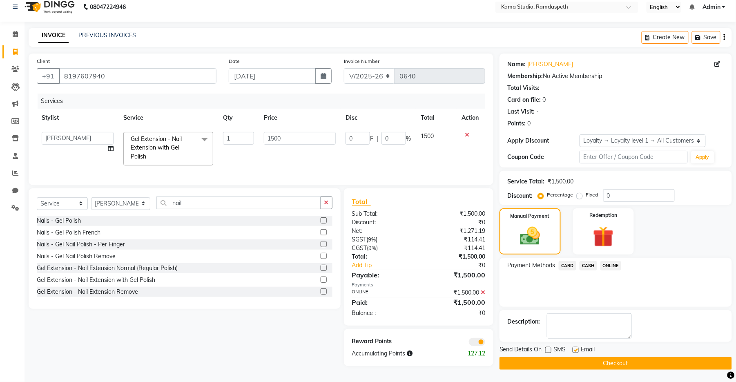
checkbox input "false"
click at [581, 357] on button "Checkout" at bounding box center [615, 363] width 232 height 13
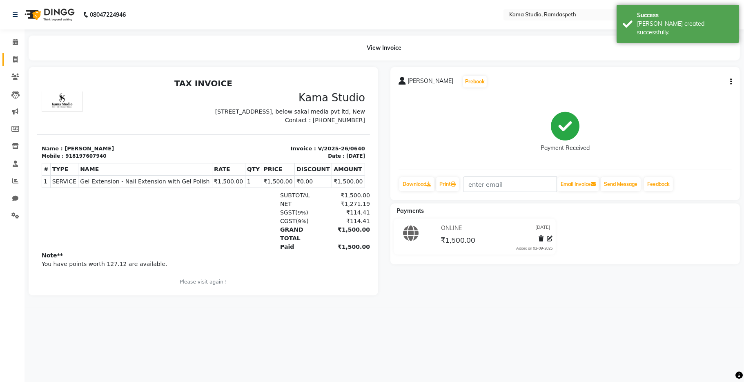
click at [9, 65] on link "Invoice" at bounding box center [12, 59] width 20 height 13
select select "service"
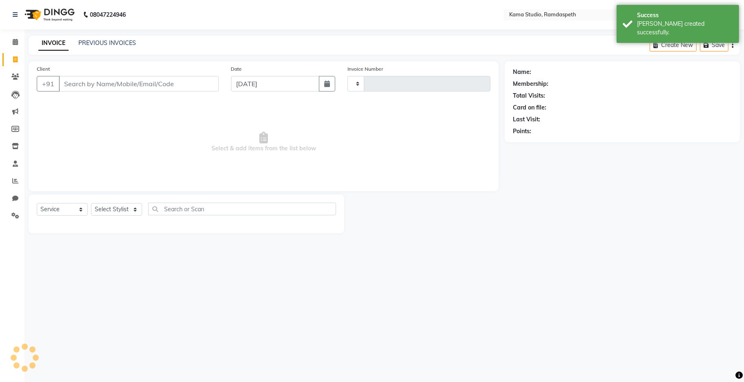
type input "0641"
select select "7582"
click at [13, 61] on icon at bounding box center [15, 59] width 4 height 6
select select "service"
type input "0641"
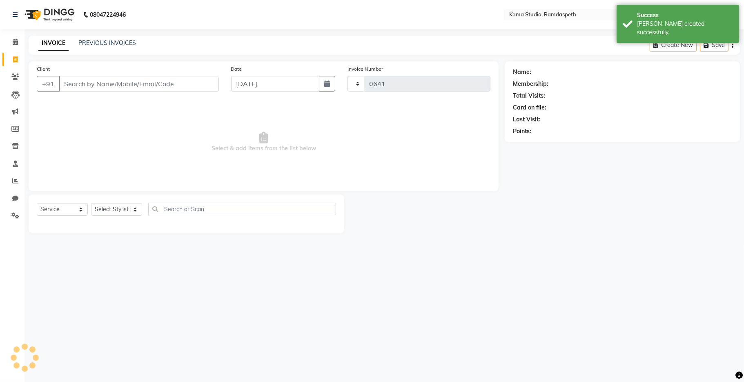
select select "7582"
click at [88, 45] on link "PREVIOUS INVOICES" at bounding box center [107, 42] width 58 height 7
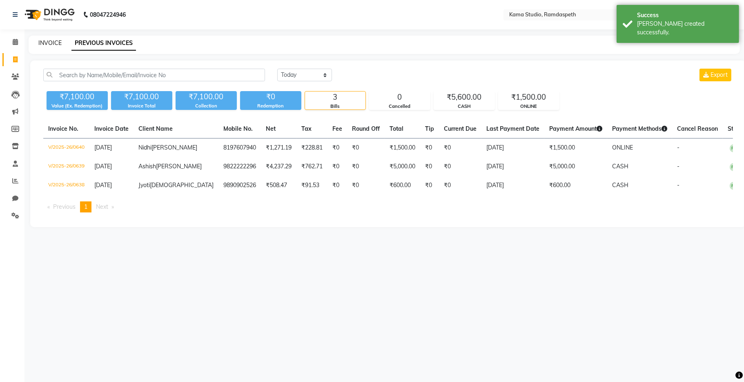
click at [55, 40] on link "INVOICE" at bounding box center [49, 42] width 23 height 7
select select "7582"
select select "service"
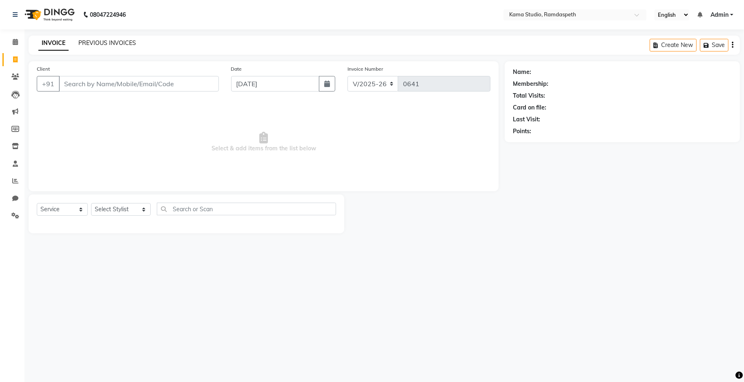
click at [124, 42] on link "PREVIOUS INVOICES" at bounding box center [107, 42] width 58 height 7
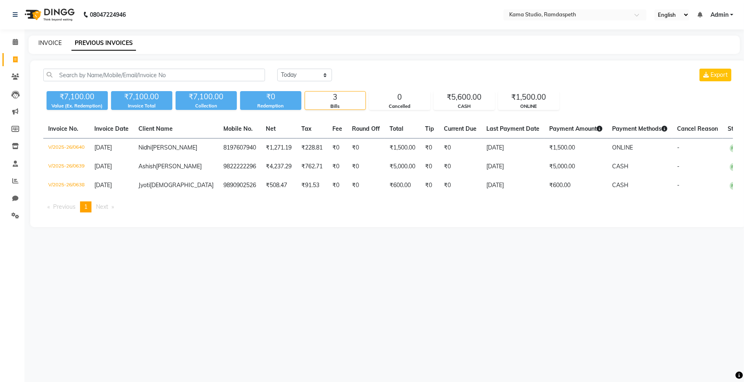
click at [47, 44] on link "INVOICE" at bounding box center [49, 42] width 23 height 7
select select "service"
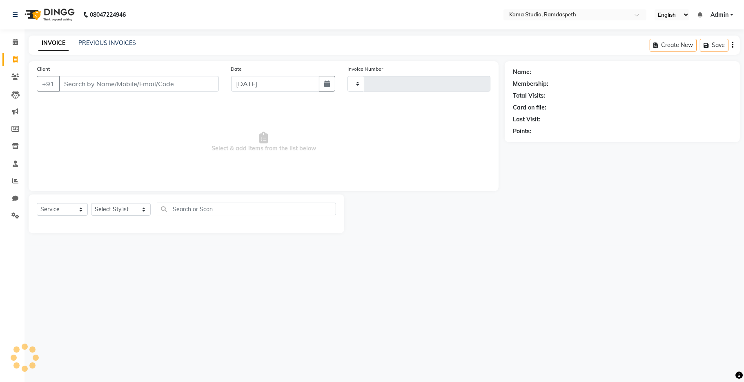
type input "0641"
select select "7582"
